Goal: Information Seeking & Learning: Learn about a topic

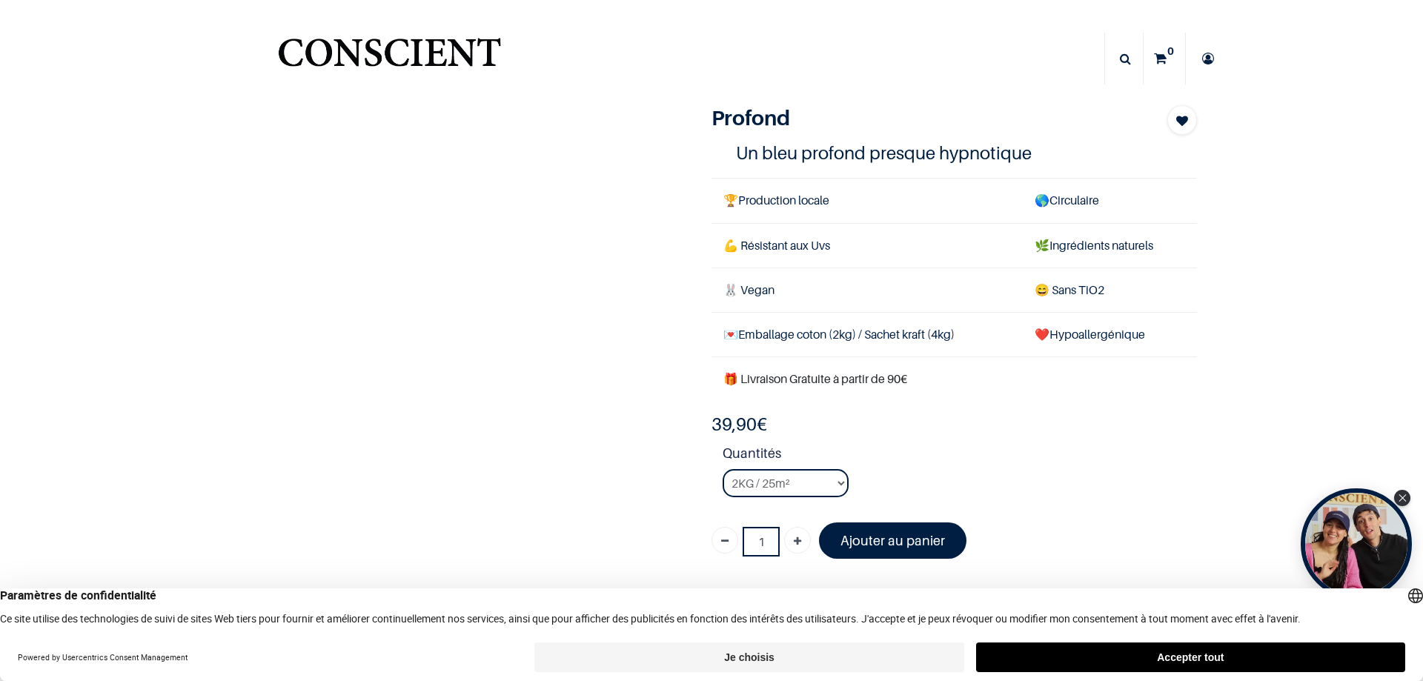
click at [749, 656] on button "Je choisis" at bounding box center [748, 658] width 429 height 30
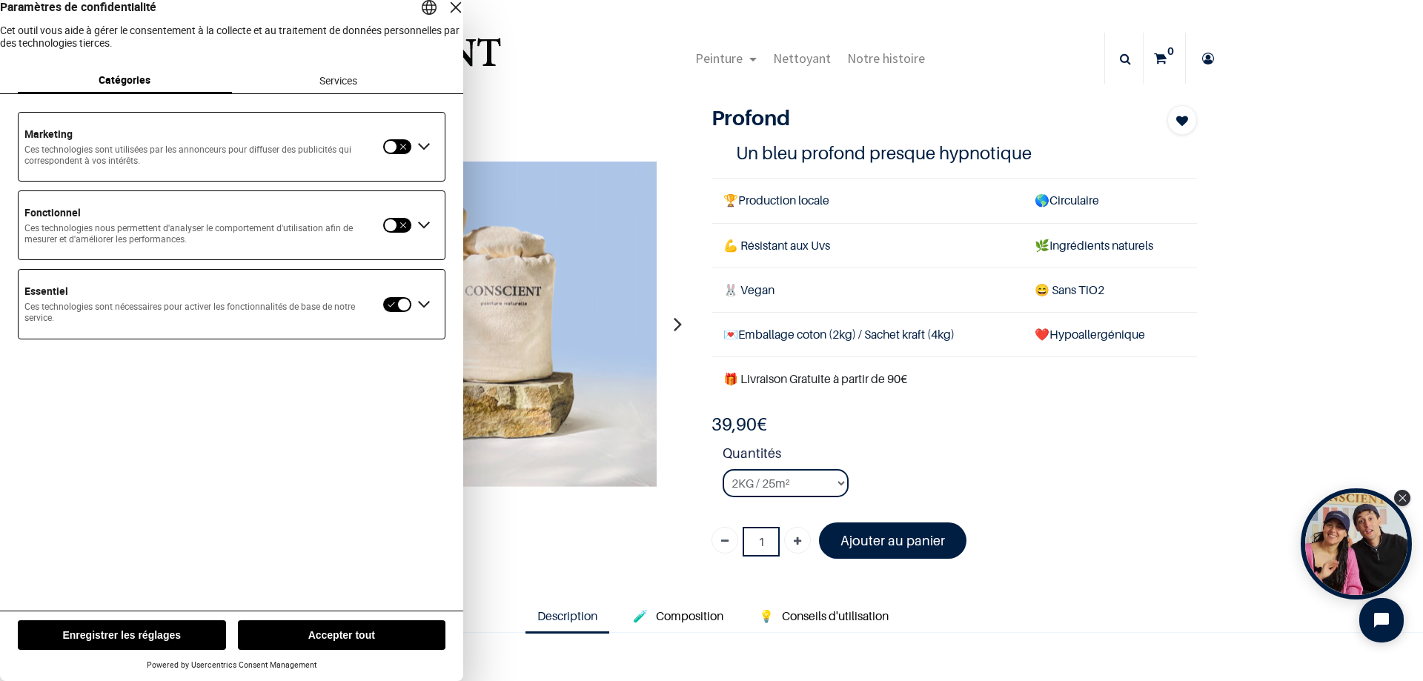
click at [446, 18] on div "Fermer la couche" at bounding box center [456, 7] width 21 height 21
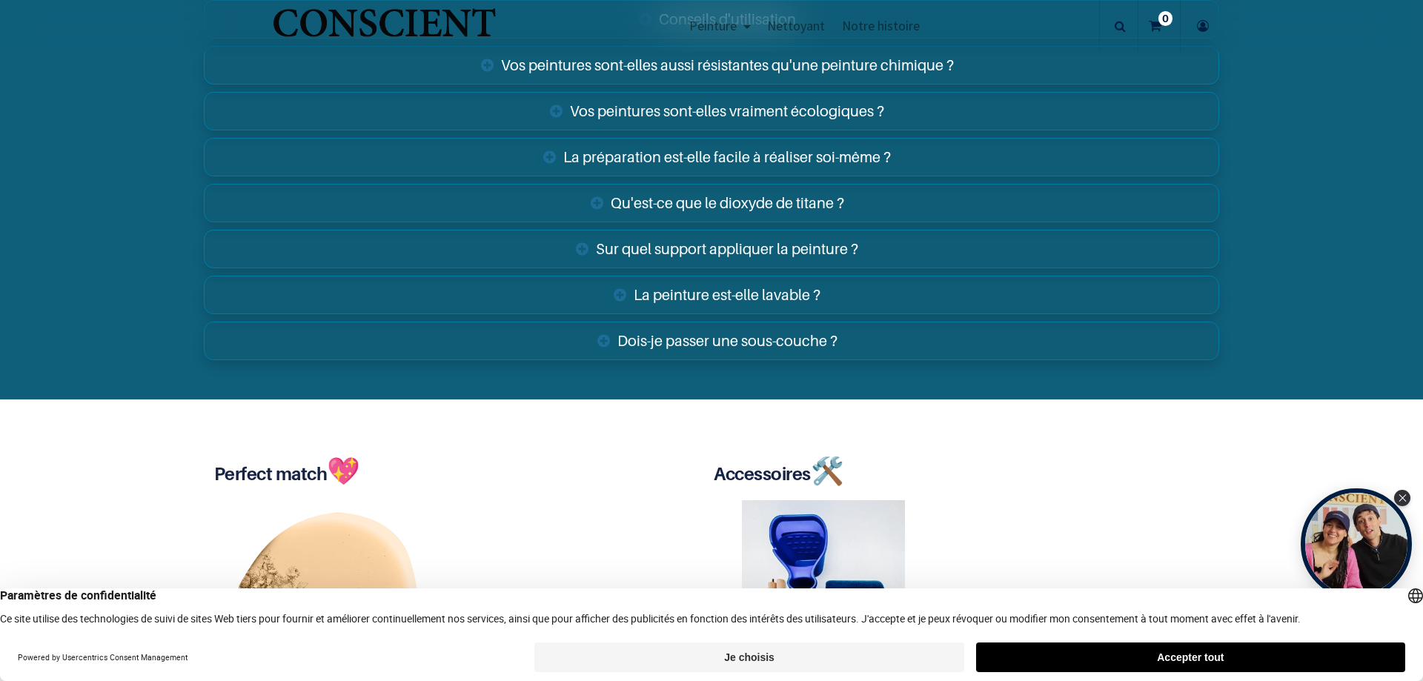
scroll to position [2570, 0]
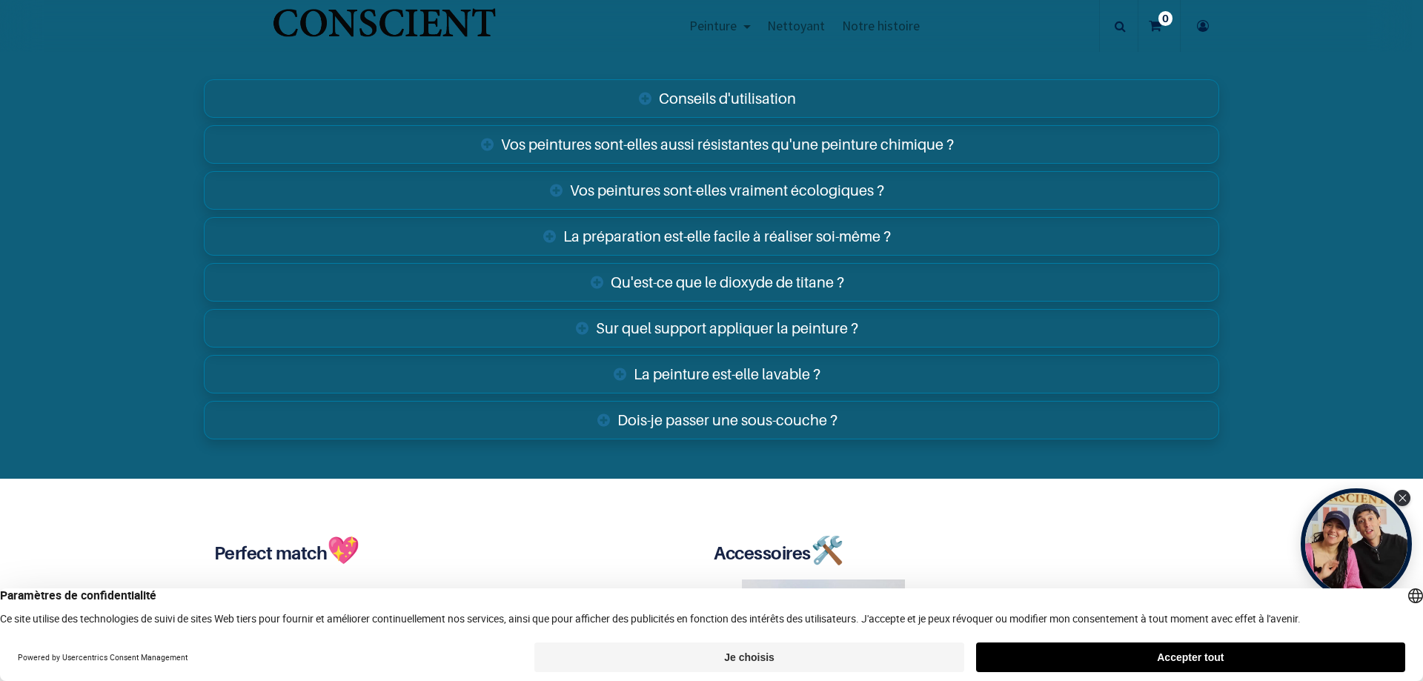
click at [578, 325] on link "Sur quel support appliquer la peinture ?" at bounding box center [712, 328] width 1016 height 39
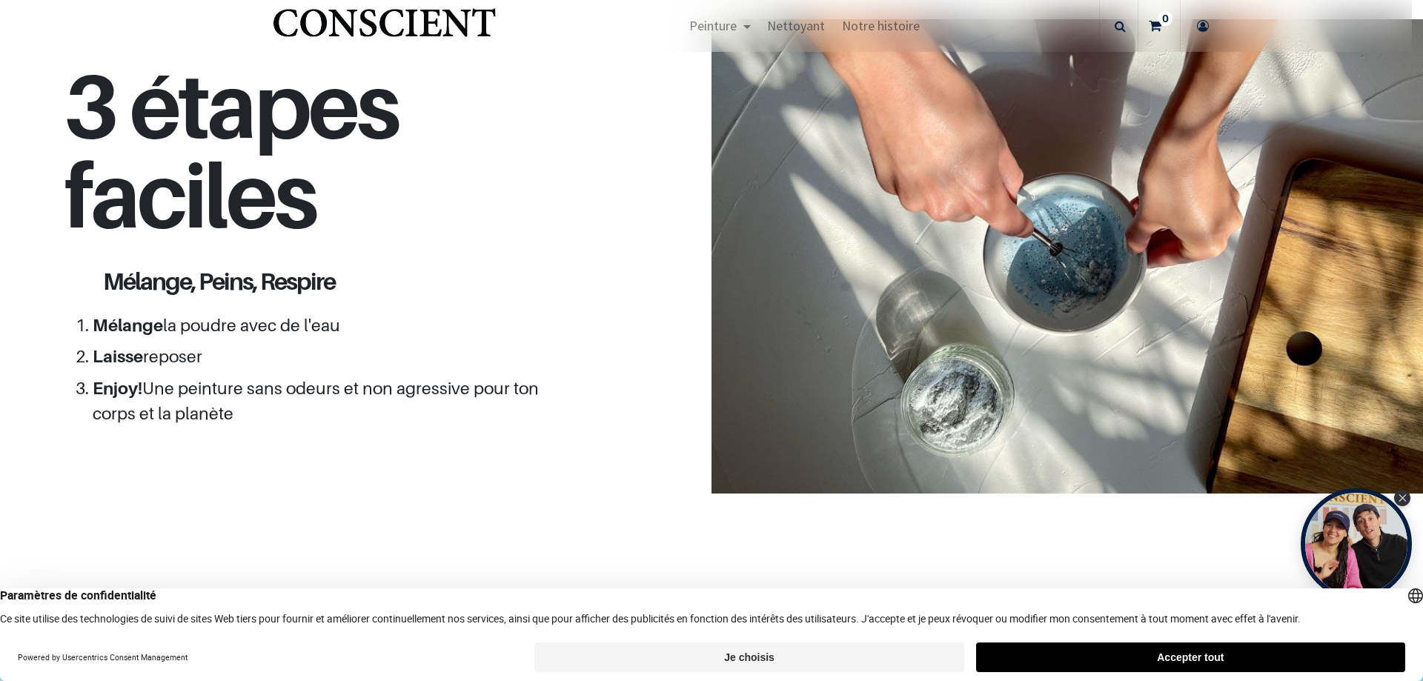
scroll to position [890, 0]
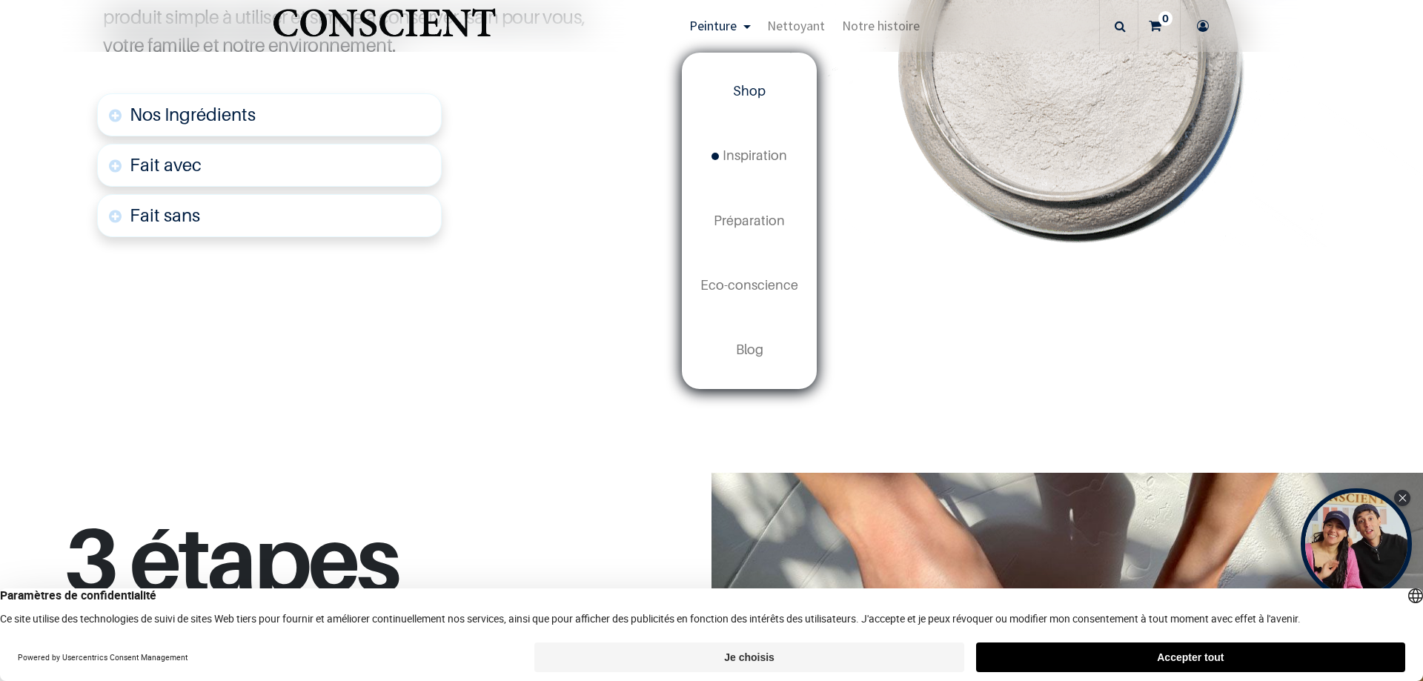
click at [749, 87] on span "Shop" at bounding box center [749, 91] width 33 height 16
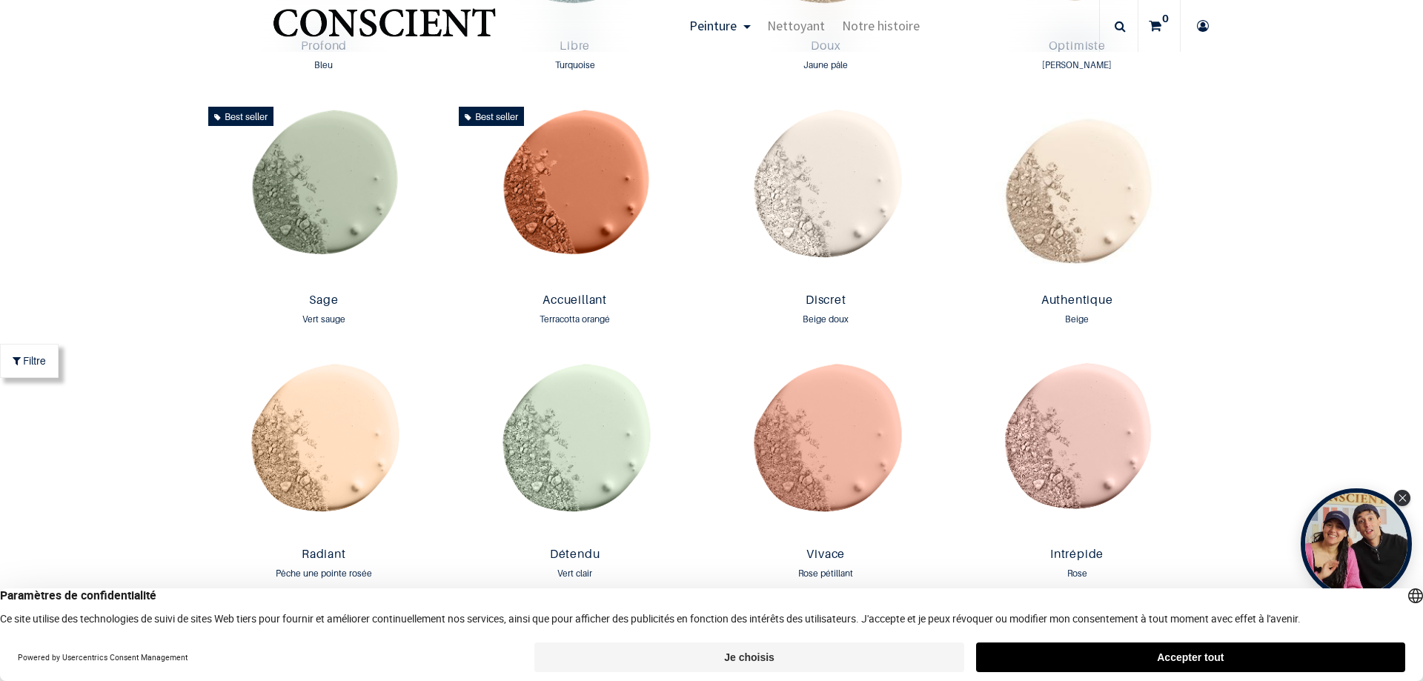
scroll to position [1385, 0]
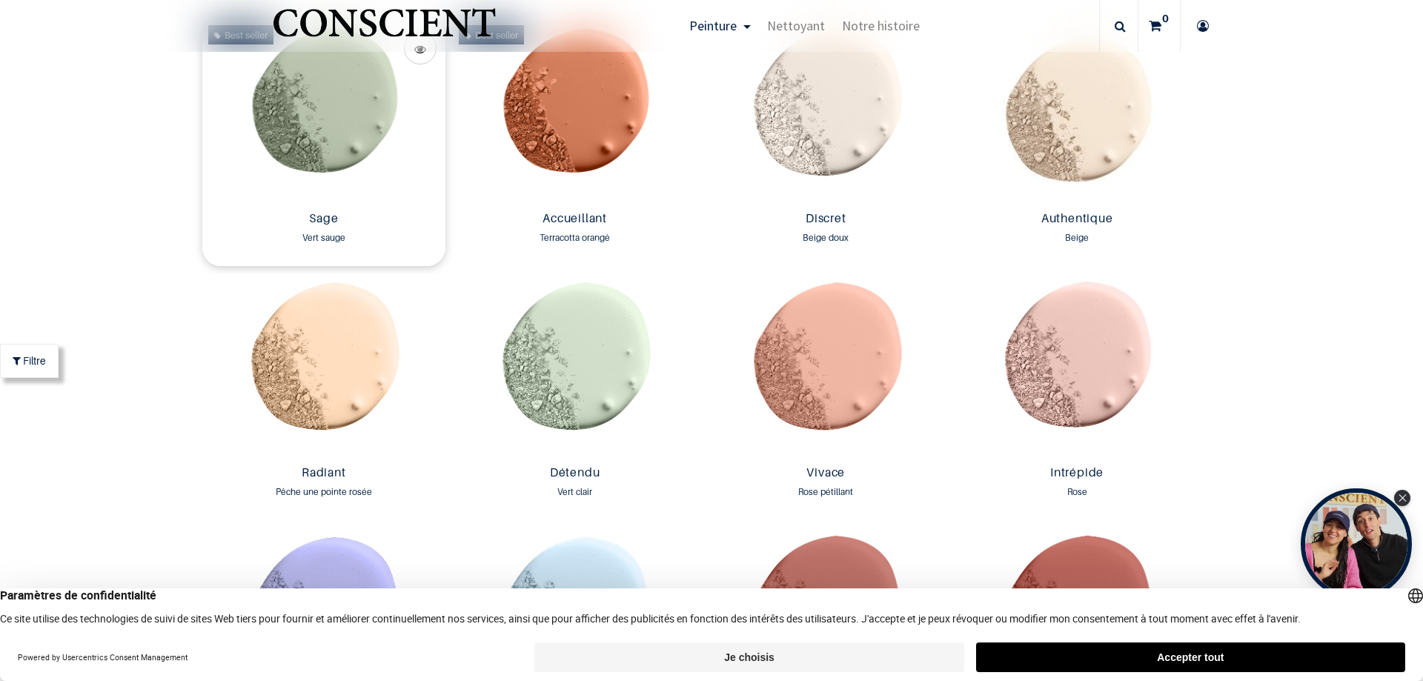
click at [342, 128] on img at bounding box center [324, 112] width 244 height 186
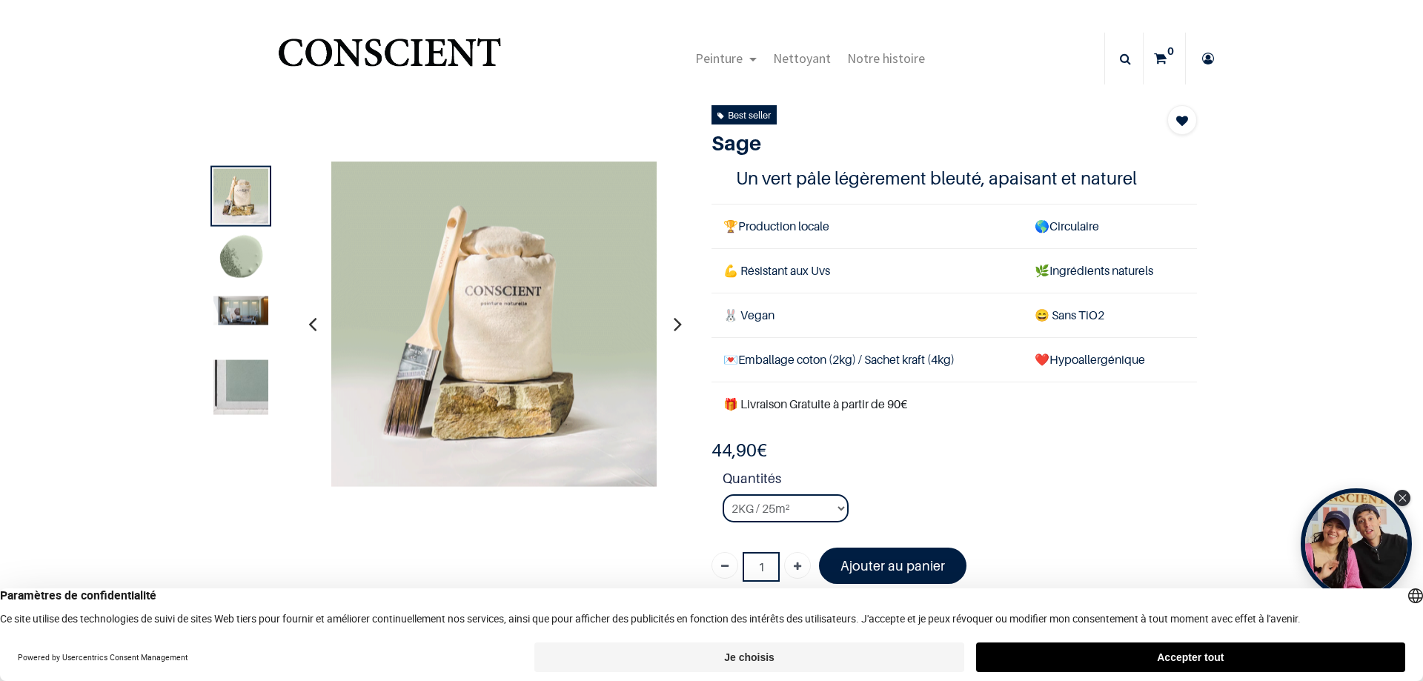
click at [233, 256] on img at bounding box center [240, 259] width 55 height 55
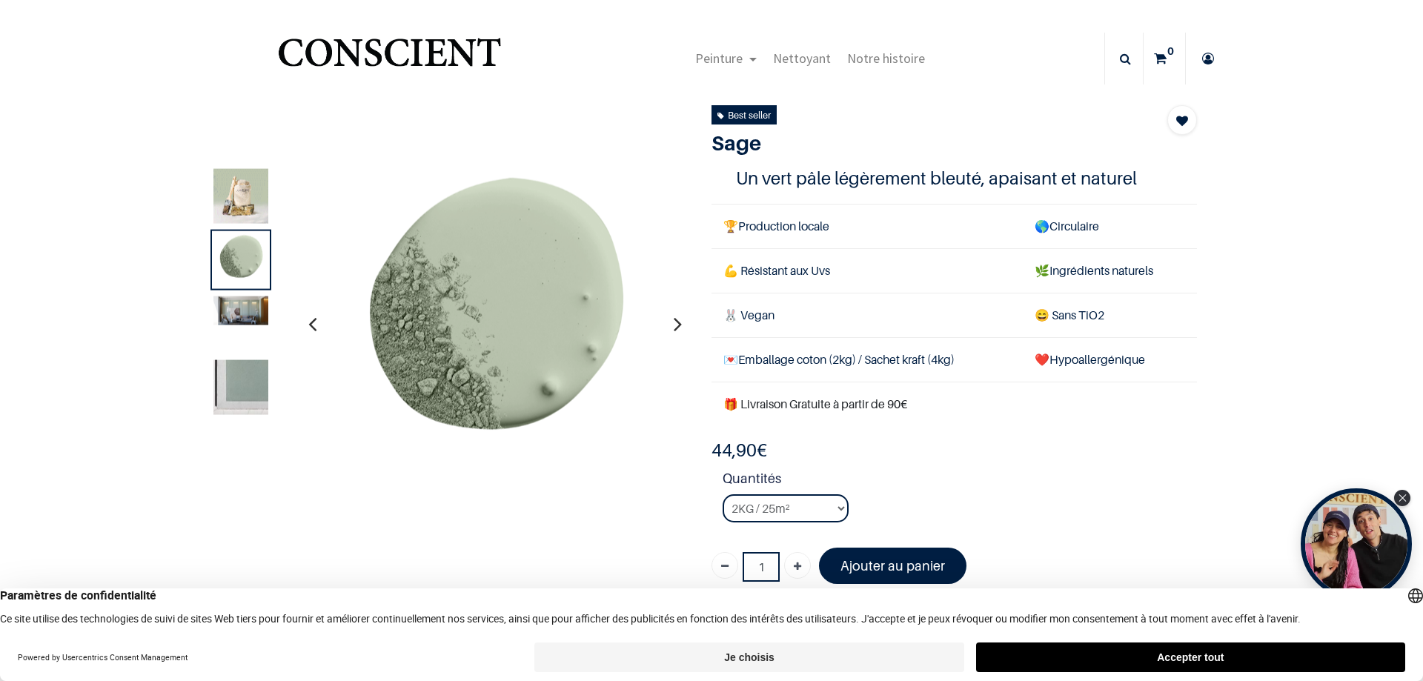
click at [239, 312] on img at bounding box center [240, 310] width 55 height 29
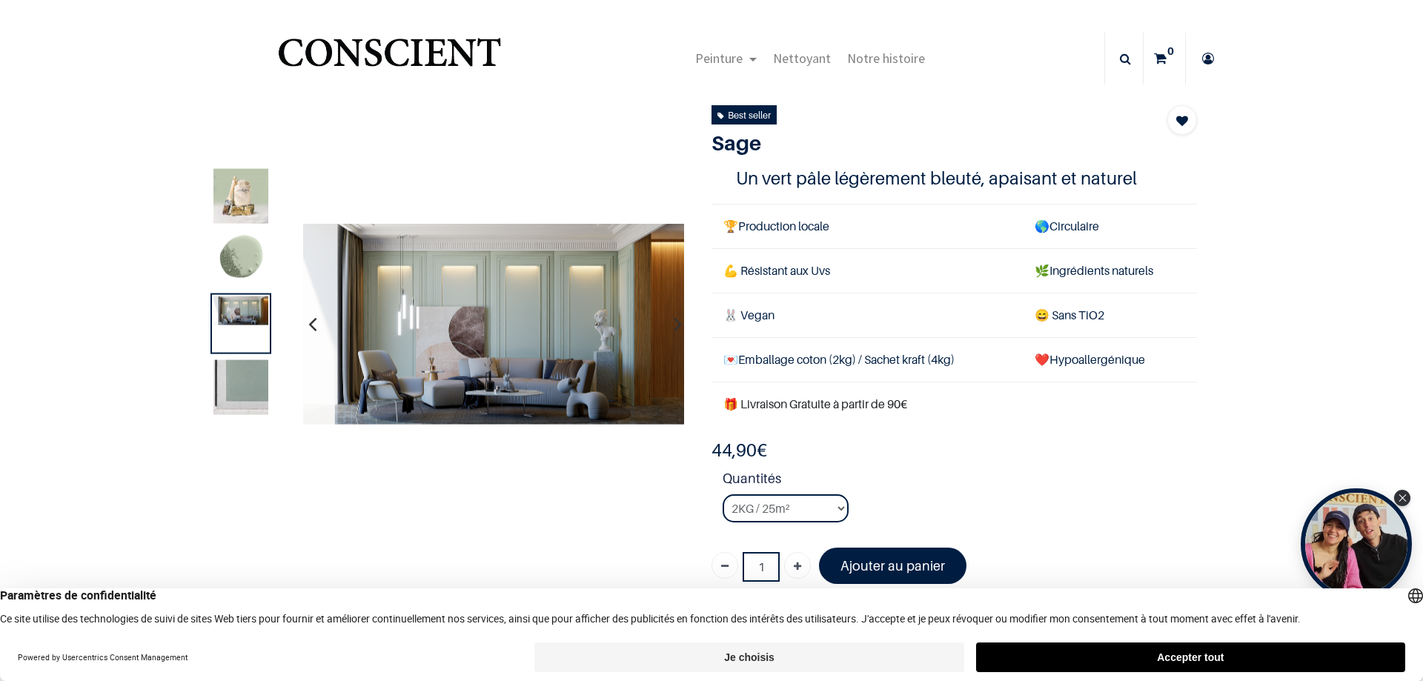
click at [243, 378] on img at bounding box center [240, 387] width 55 height 55
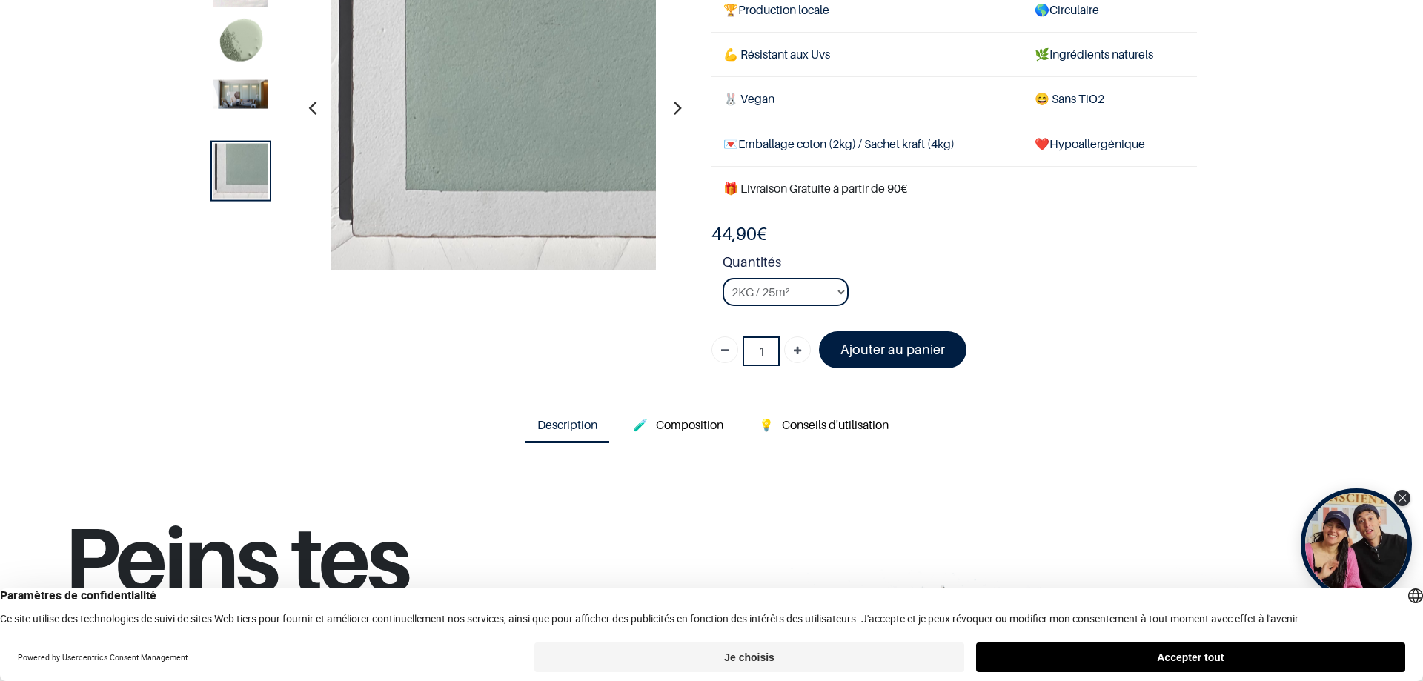
scroll to position [198, 0]
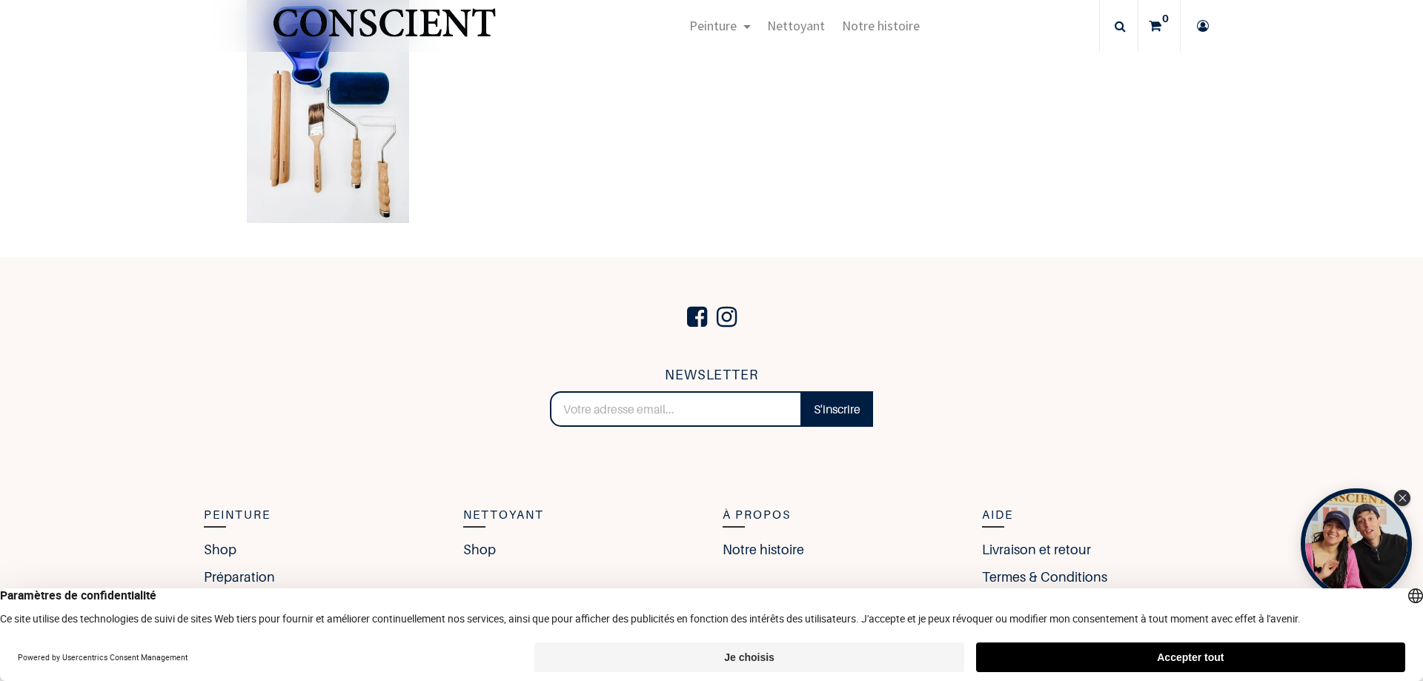
scroll to position [3264, 0]
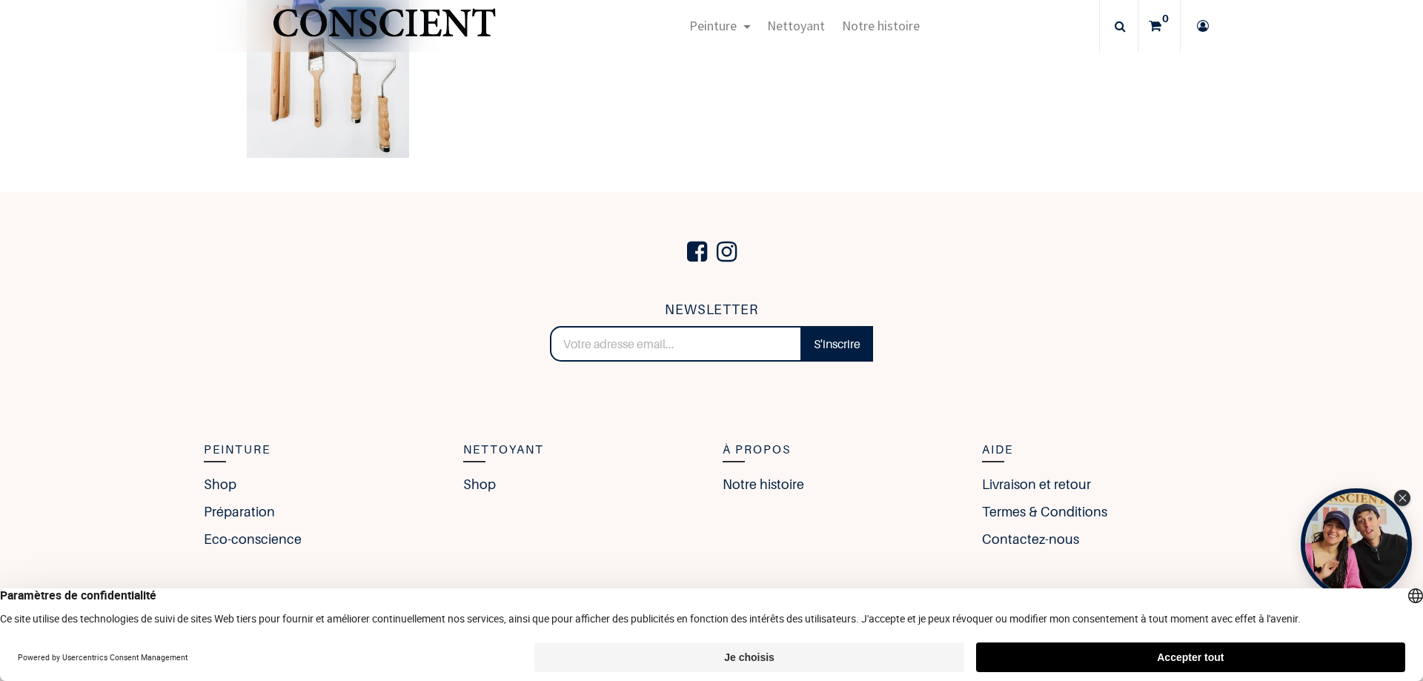
click at [1231, 423] on section "NEWSLETTER S'inscrire Merci Peinture Shop Préparation Eco-conscience Nettoyant …" at bounding box center [711, 395] width 1423 height 406
click at [1409, 498] on div "Close Tolstoy widget" at bounding box center [1403, 497] width 16 height 16
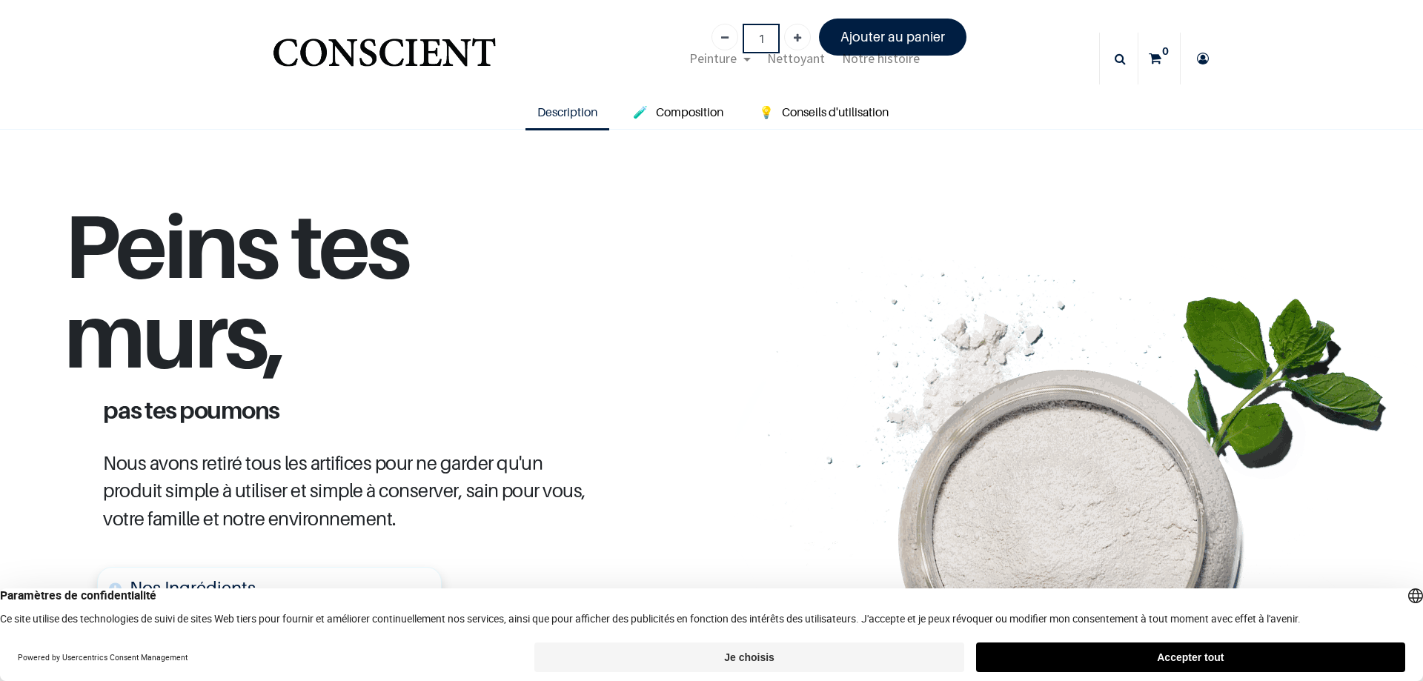
scroll to position [101, 0]
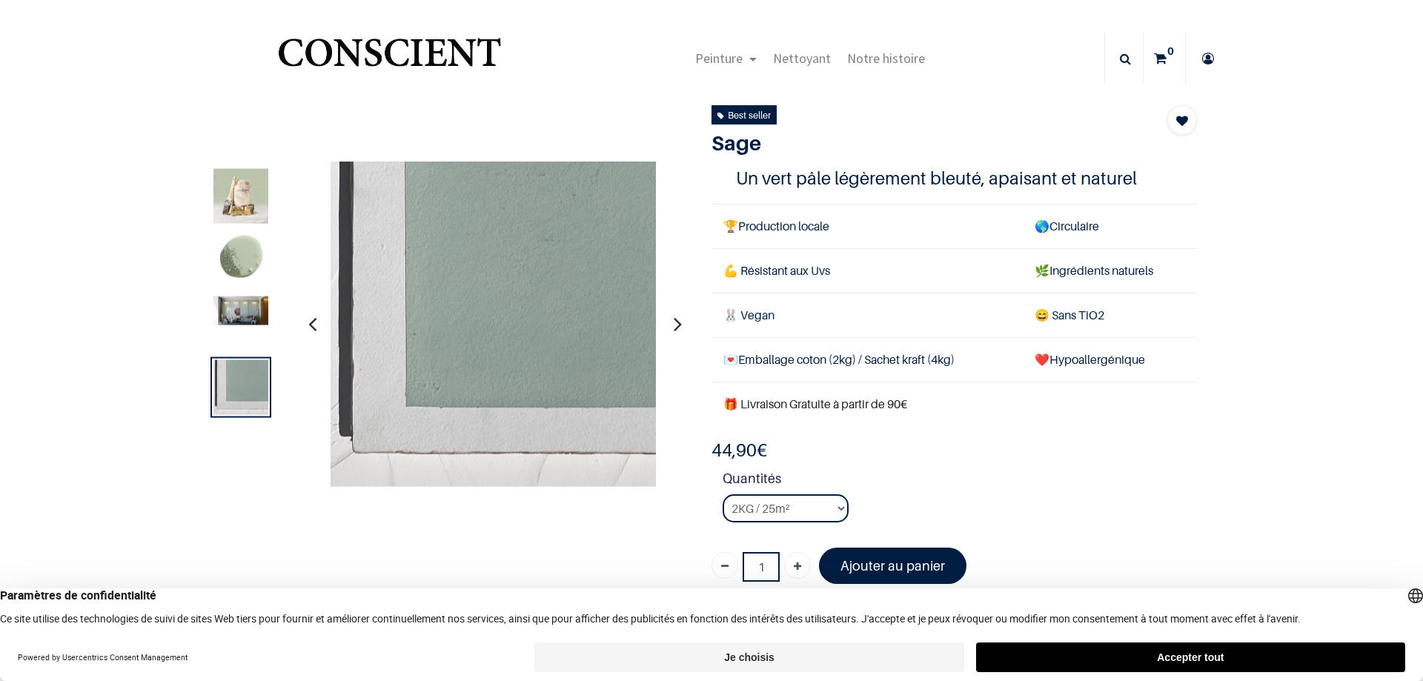
click at [666, 325] on button "button" at bounding box center [677, 324] width 23 height 55
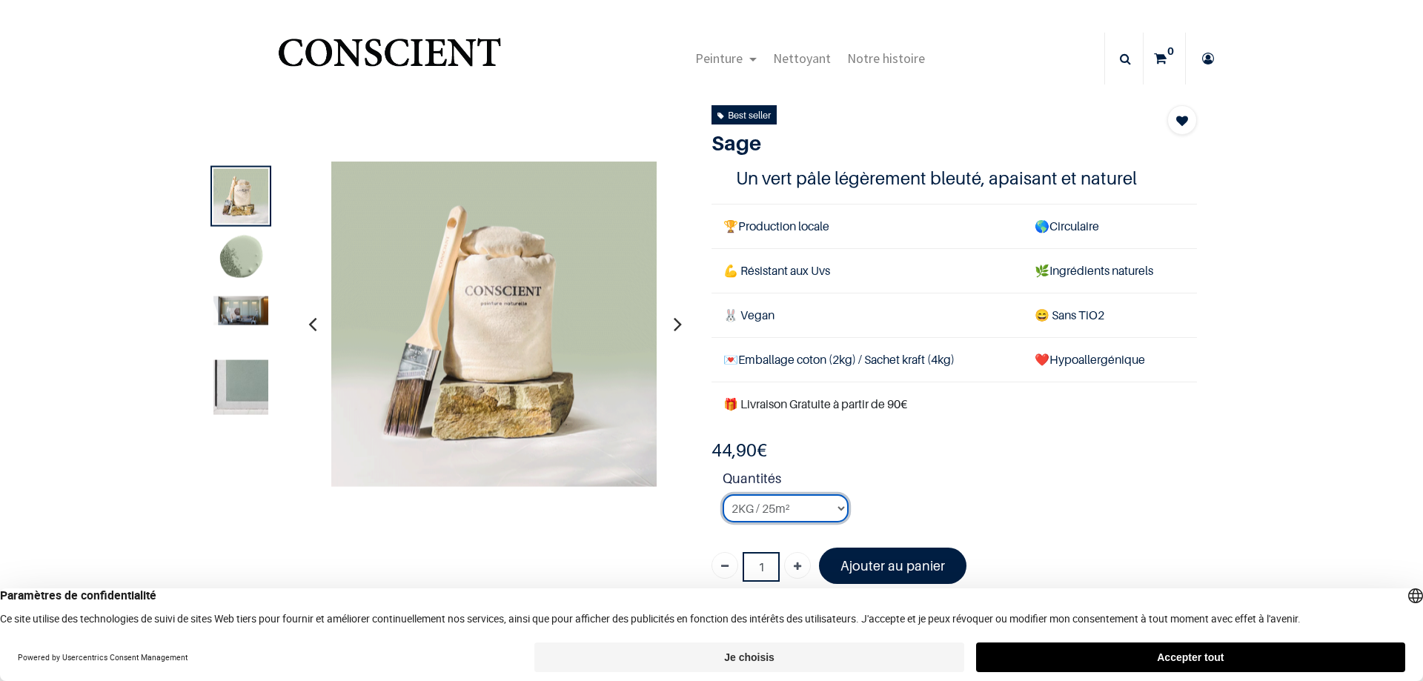
click at [835, 514] on select "2KG / 25m² 4KG / 50m² 8KG / 100m² Testeur" at bounding box center [786, 508] width 126 height 28
click at [723, 494] on select "2KG / 25m² 4KG / 50m² 8KG / 100m² Testeur" at bounding box center [786, 508] width 126 height 28
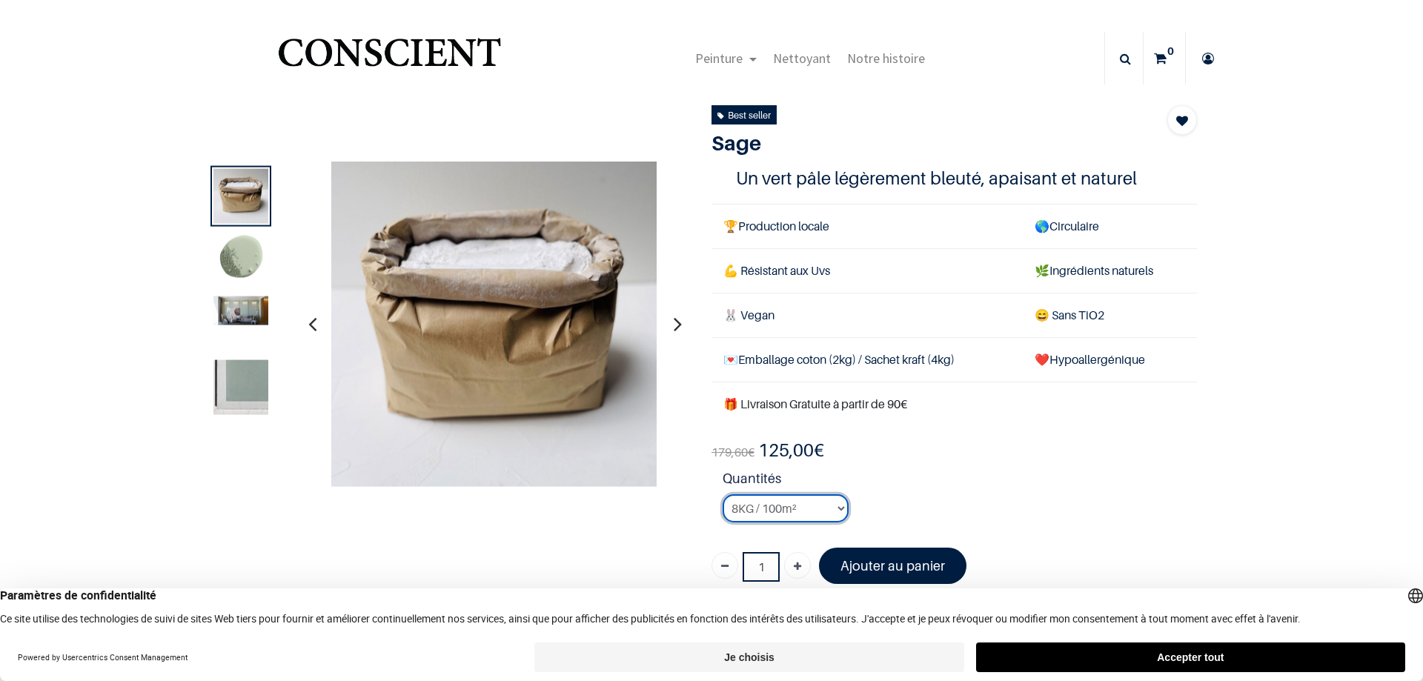
click at [835, 509] on select "2KG / 25m² 4KG / 50m² 8KG / 100m² Testeur" at bounding box center [786, 508] width 126 height 28
select select "17"
click at [723, 494] on select "2KG / 25m² 4KG / 50m² 8KG / 100m² Testeur" at bounding box center [786, 508] width 126 height 28
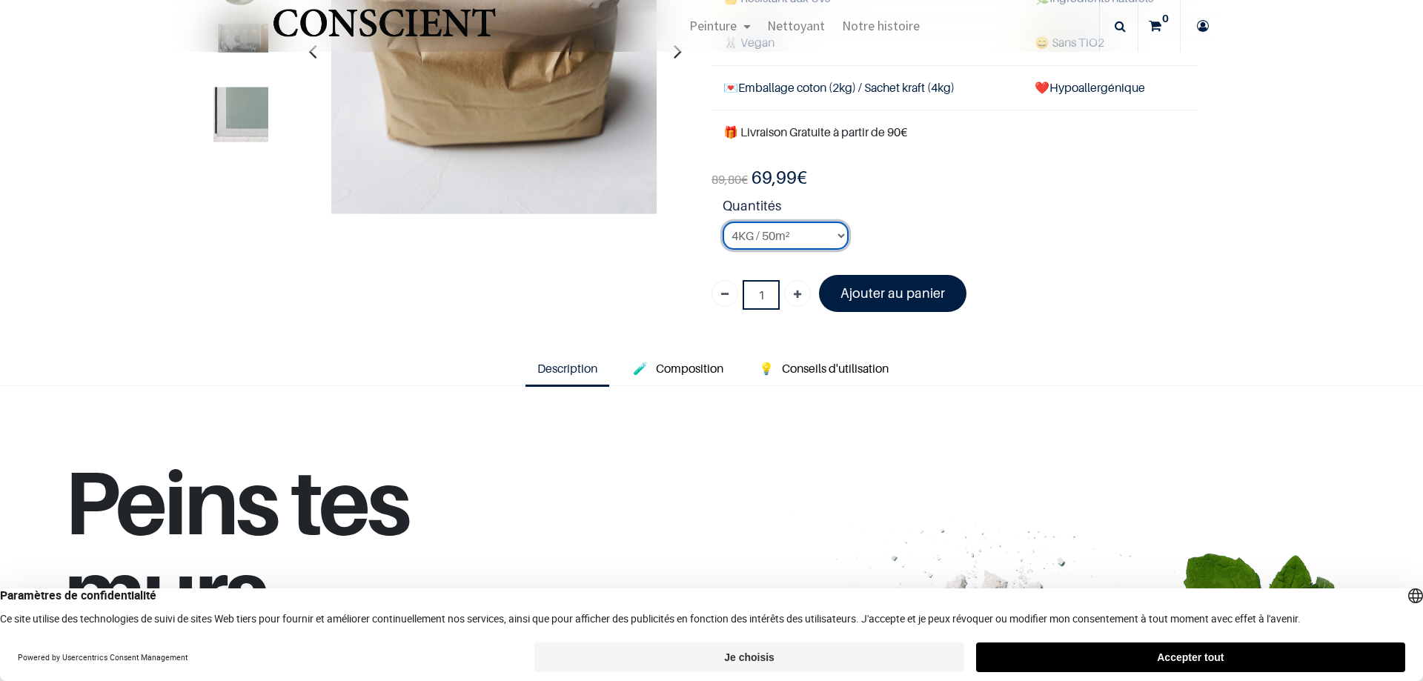
scroll to position [297, 0]
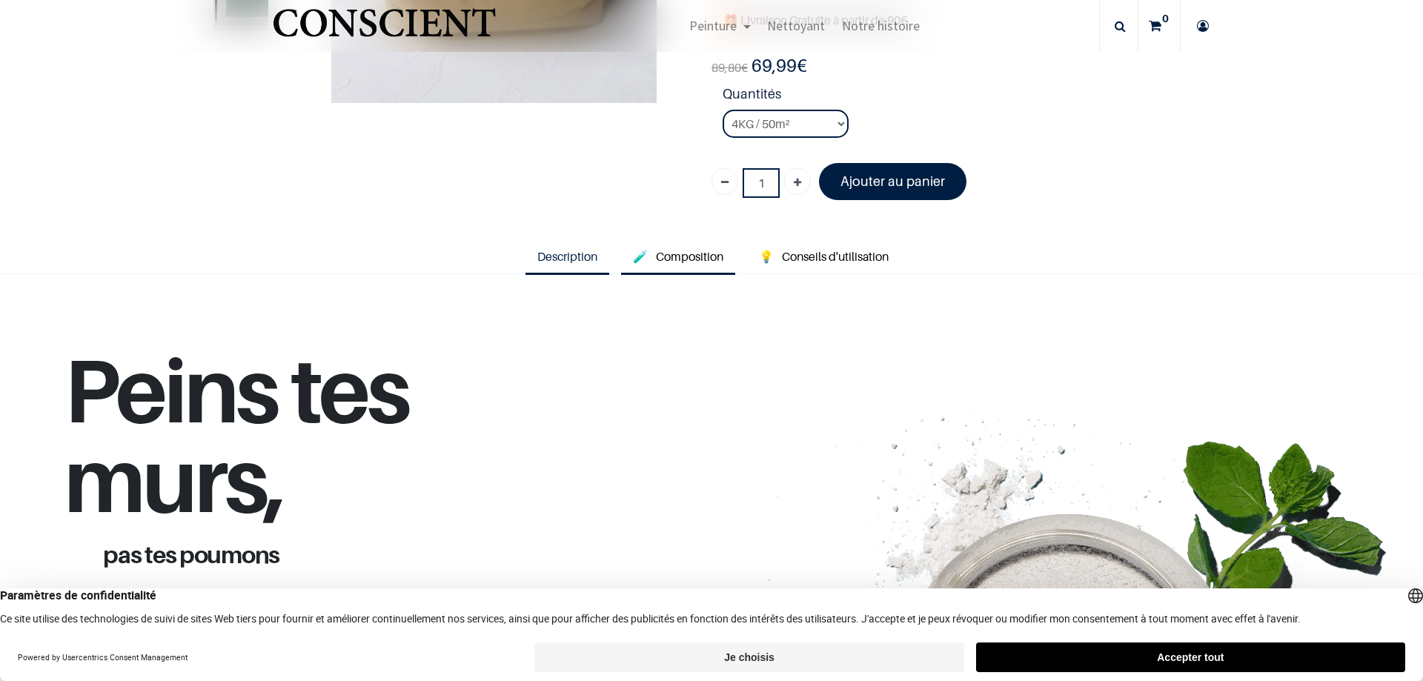
click at [676, 256] on span "Composition" at bounding box center [689, 256] width 67 height 15
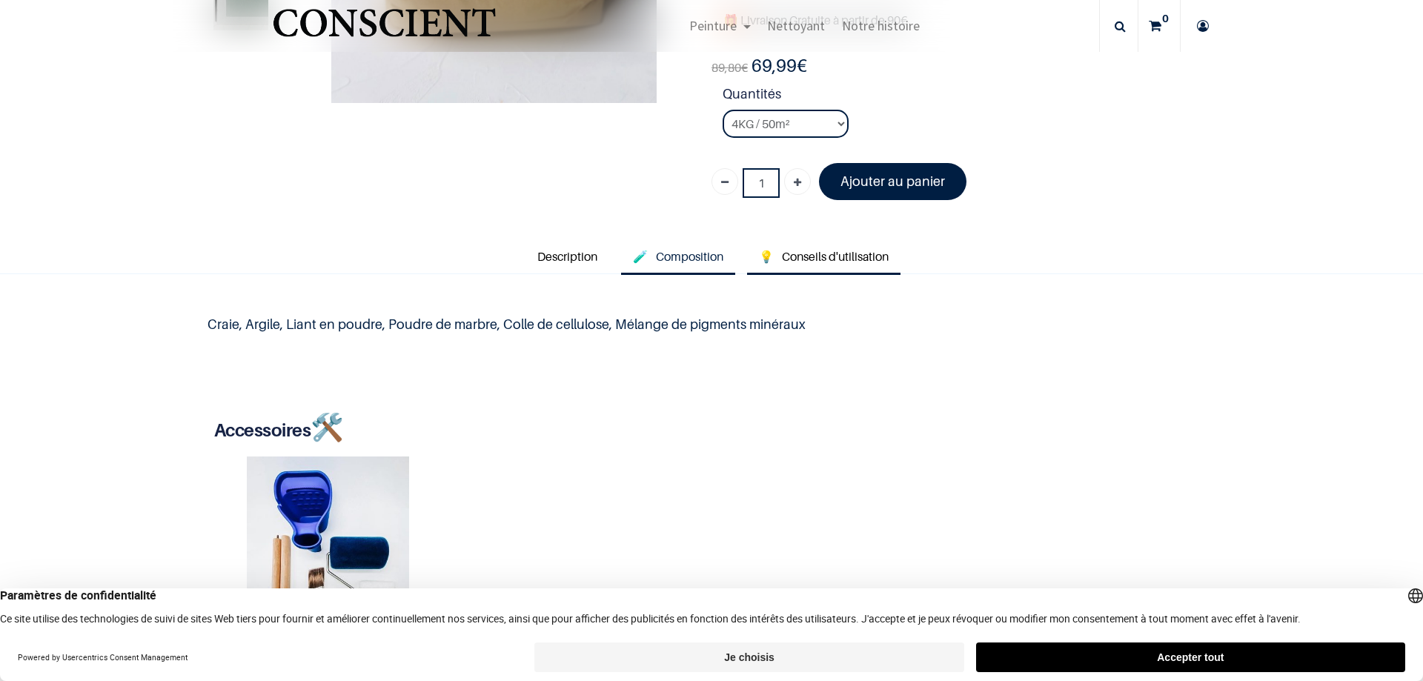
click at [843, 244] on link "💡 Conseils d'utilisation" at bounding box center [823, 258] width 153 height 34
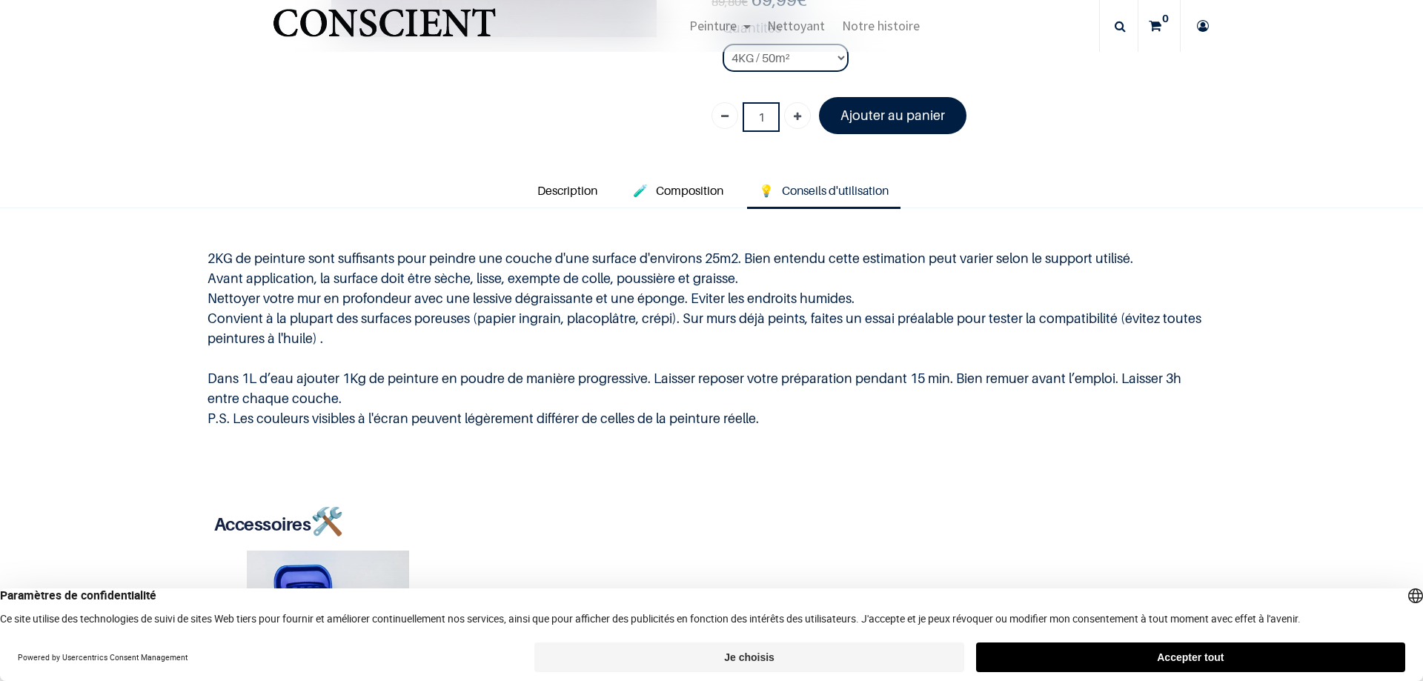
scroll to position [395, 0]
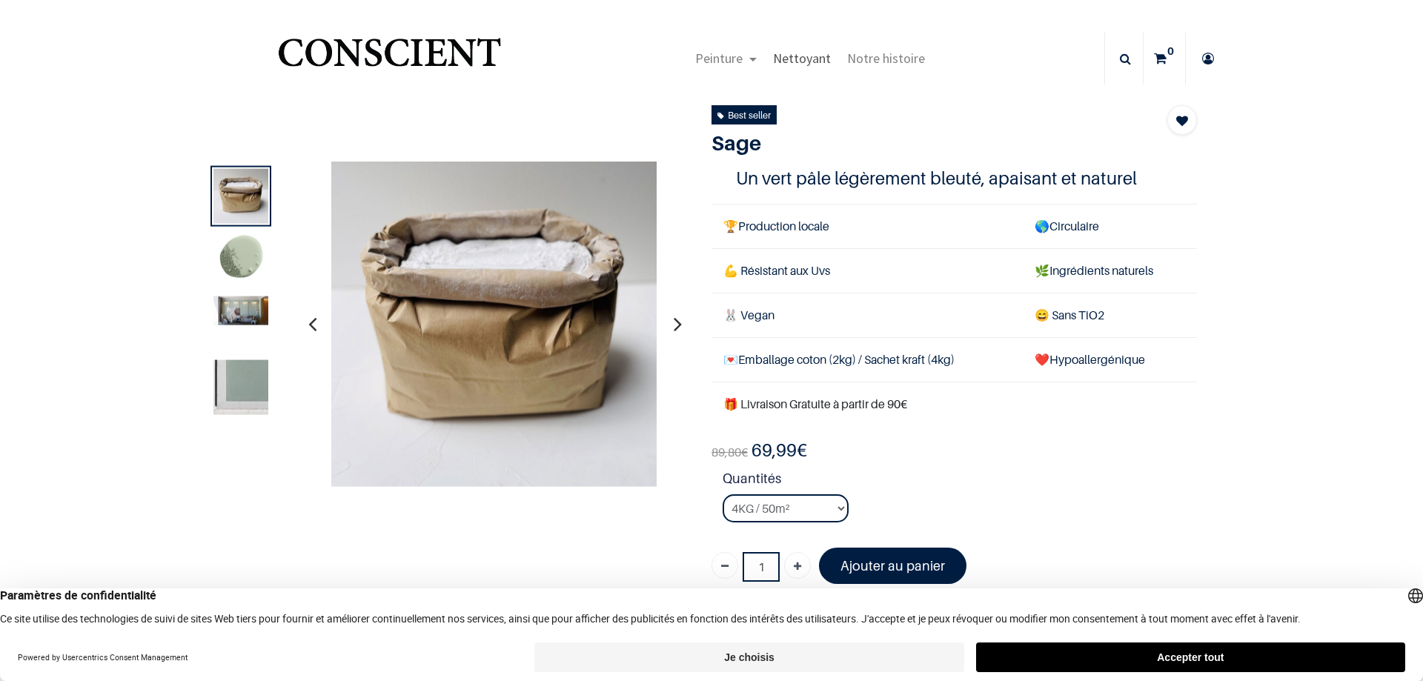
click at [812, 59] on span "Nettoyant" at bounding box center [802, 58] width 58 height 17
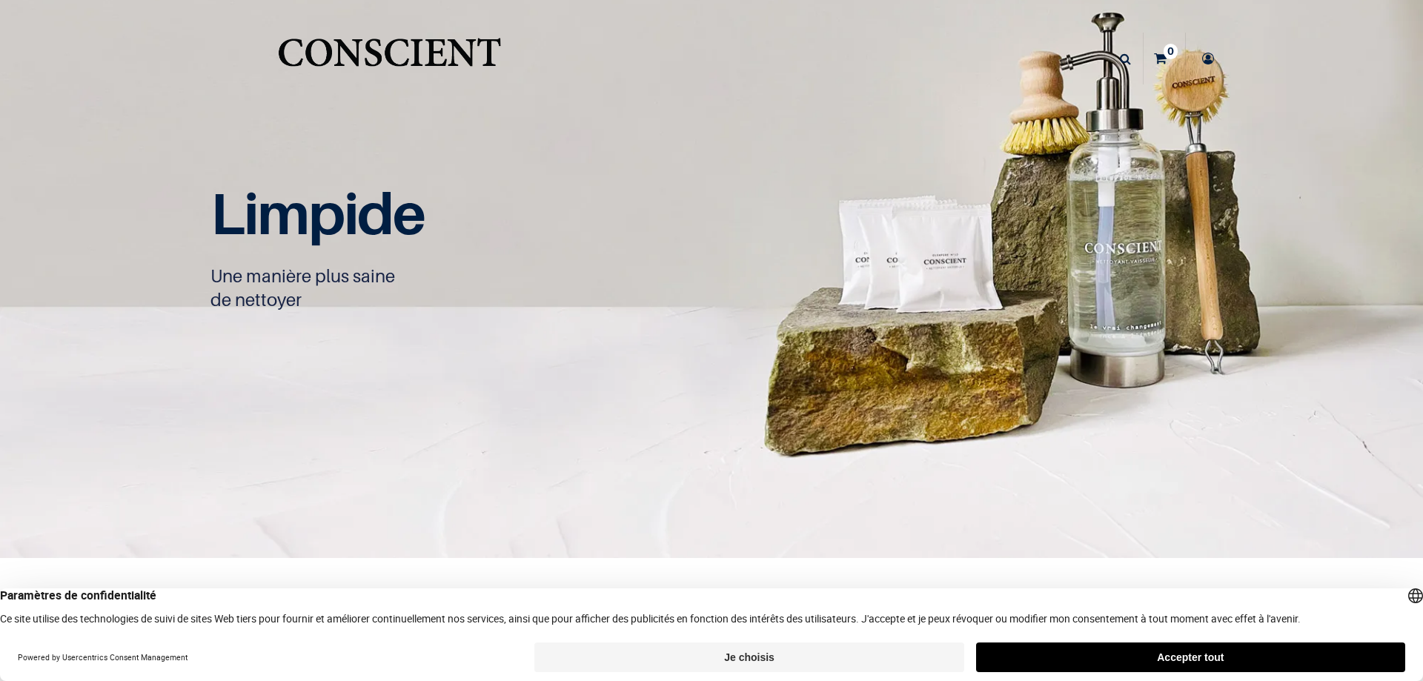
scroll to position [1, 0]
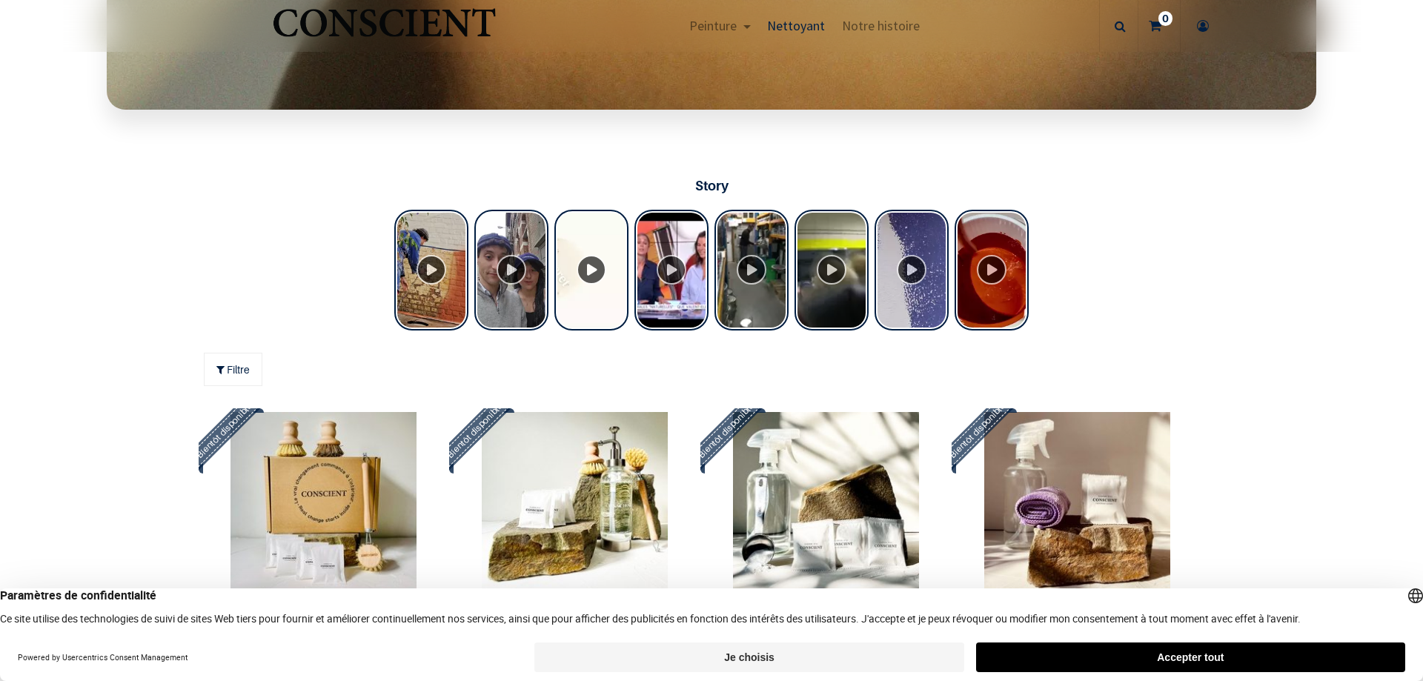
scroll to position [692, 0]
